Goal: Find specific page/section: Find specific page/section

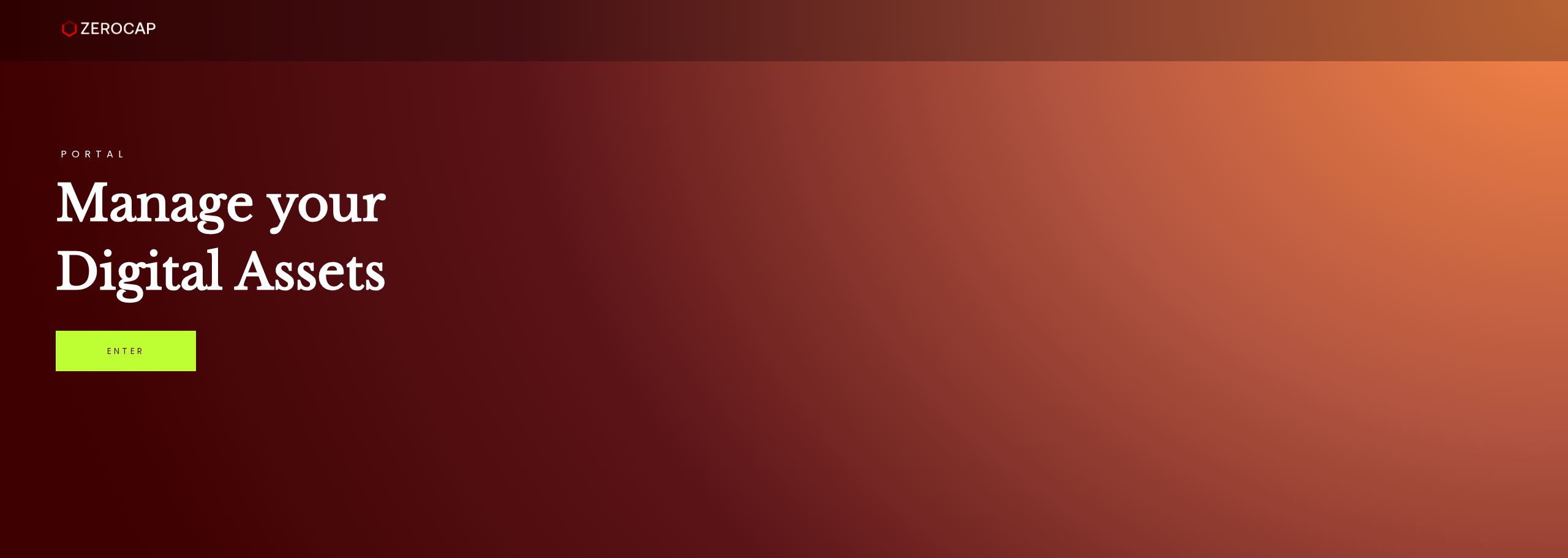
click at [130, 343] on link "Enter" at bounding box center [125, 350] width 140 height 40
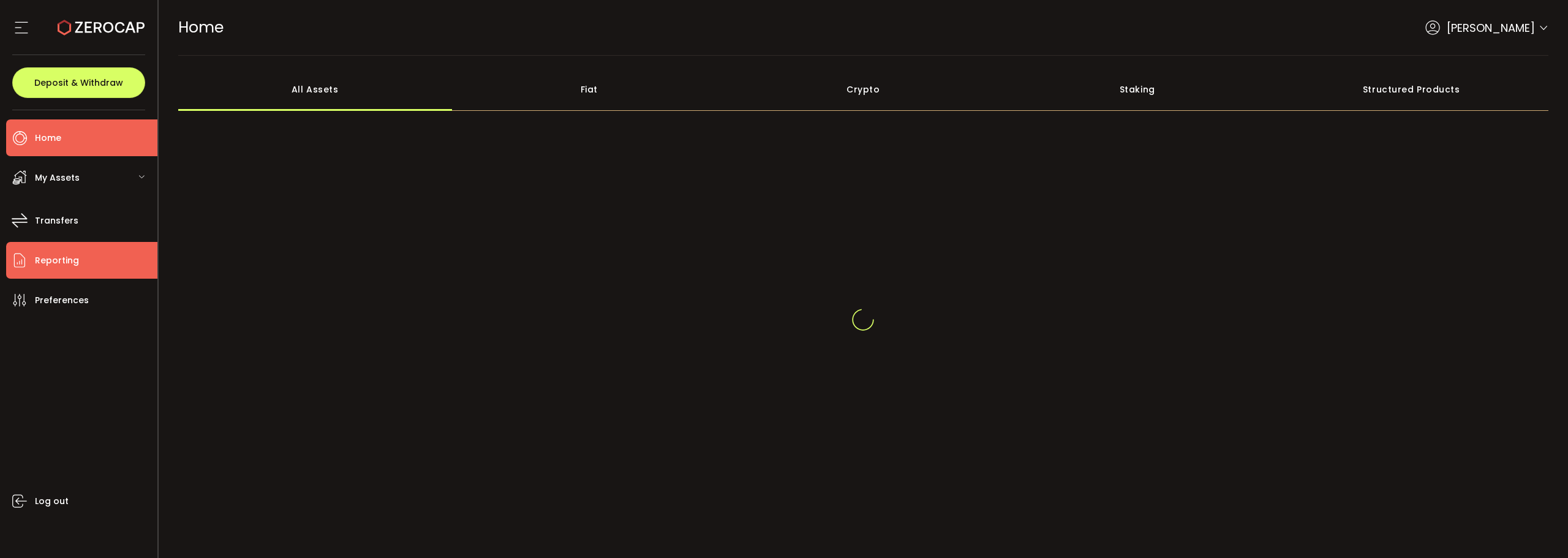
click at [104, 272] on li "Reporting" at bounding box center [81, 260] width 151 height 37
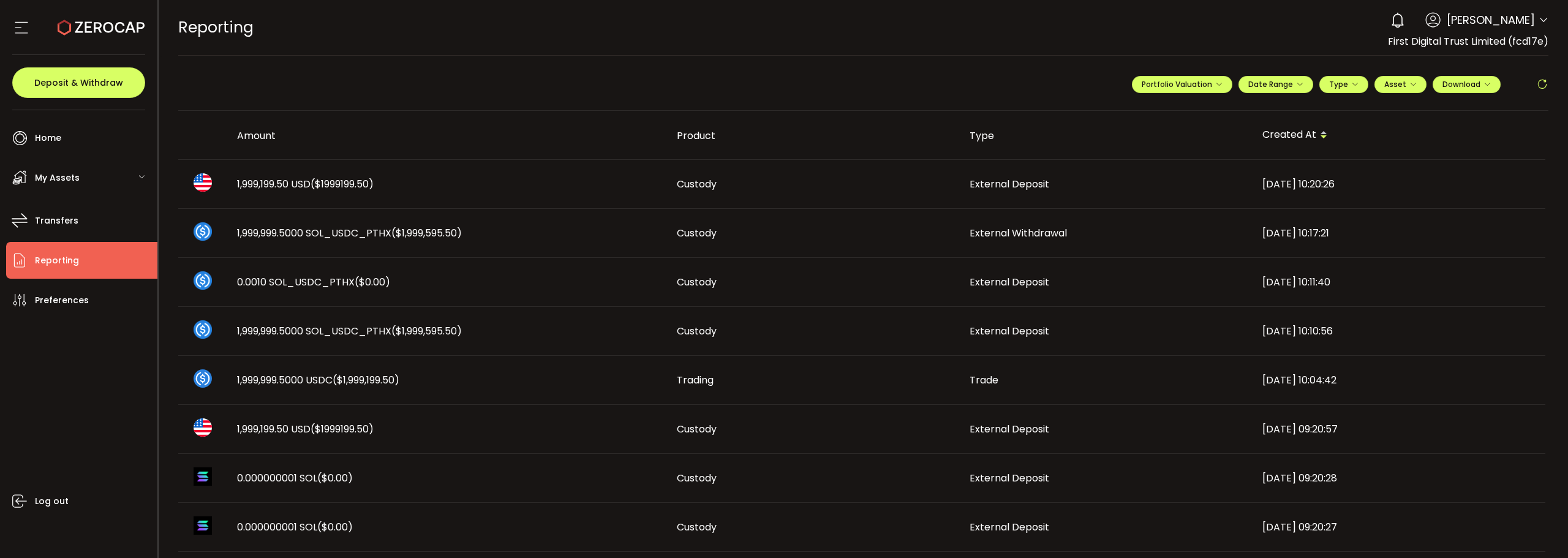
click at [300, 190] on span "1,999,199.50 USD ($1999199.50)" at bounding box center [305, 184] width 137 height 14
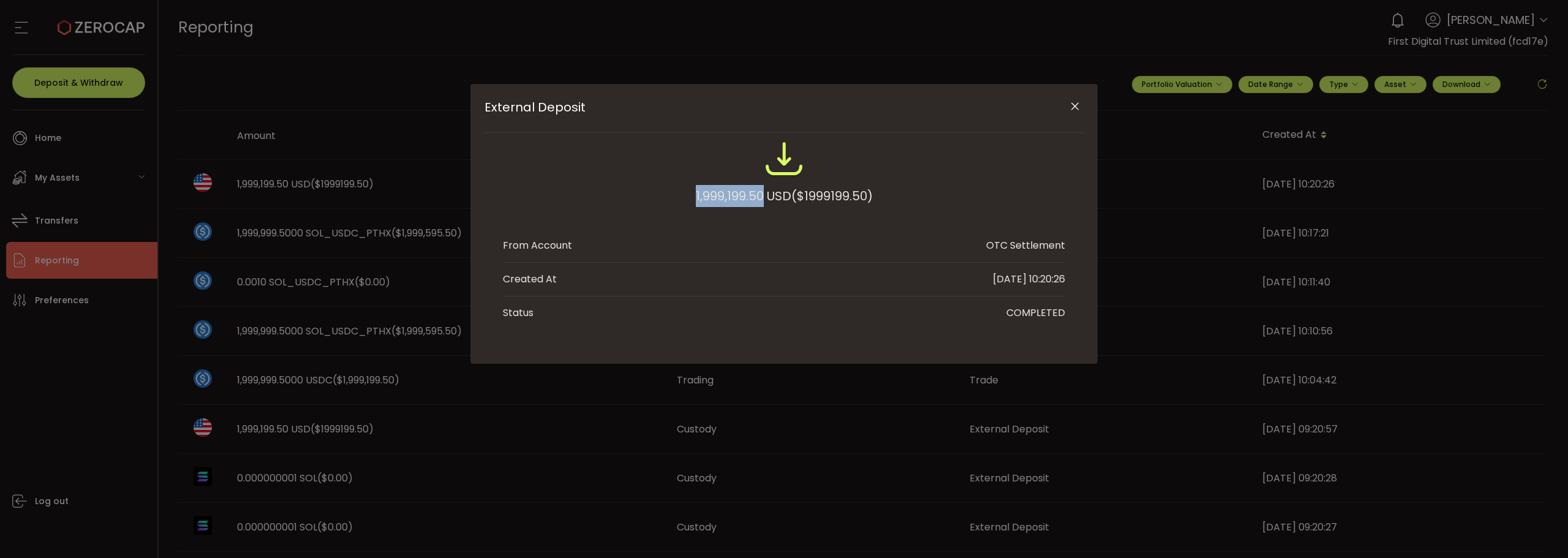
drag, startPoint x: 693, startPoint y: 192, endPoint x: 761, endPoint y: 191, distance: 68.0
click at [761, 191] on div "1,999,199.50 USD ($1999199.50)" at bounding box center [784, 196] width 177 height 22
copy div "1,999,199.50"
